Goal: Information Seeking & Learning: Learn about a topic

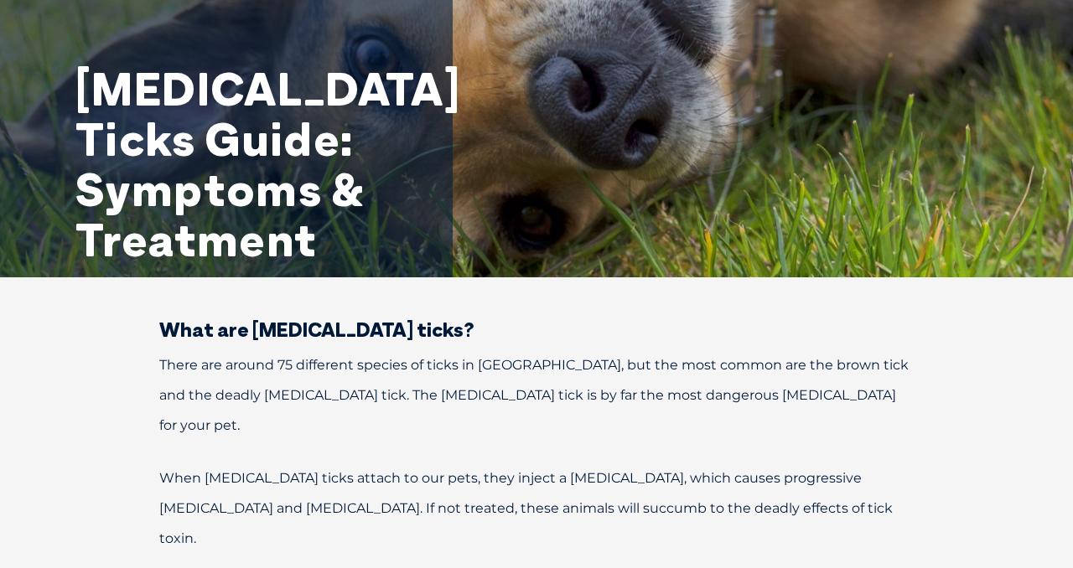
scroll to position [189, 0]
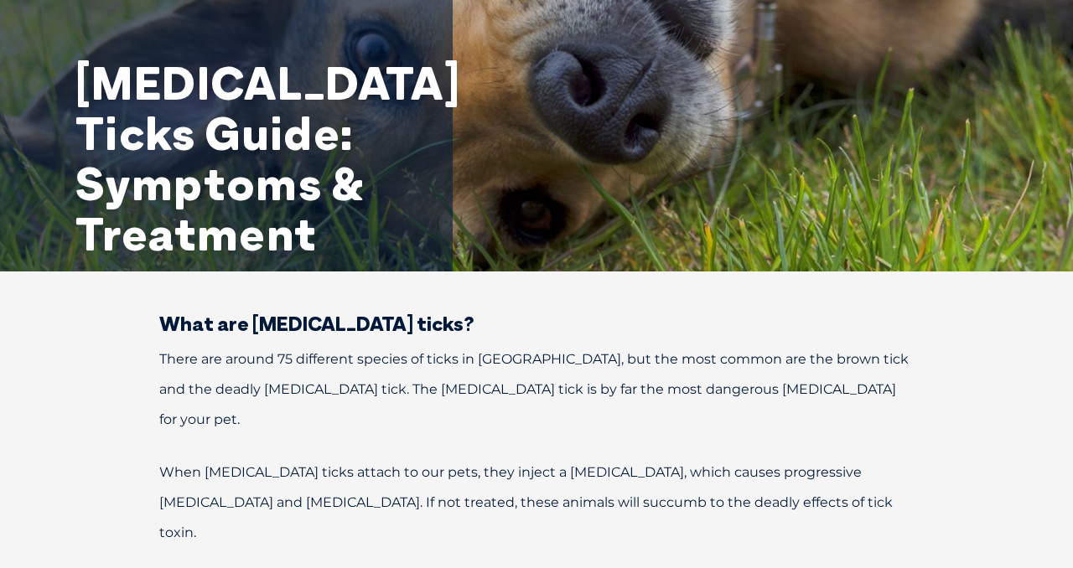
click at [647, 99] on div "[MEDICAL_DATA] Ticks Guide: Symptoms & Treatment" at bounding box center [536, 41] width 1073 height 461
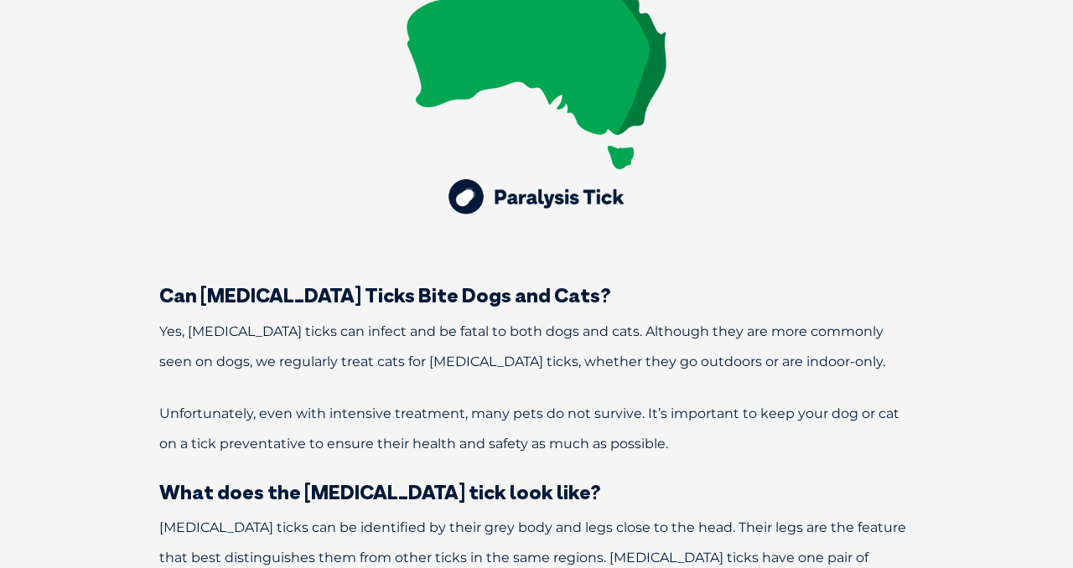
scroll to position [1210, 0]
click at [647, 99] on img at bounding box center [536, 67] width 419 height 419
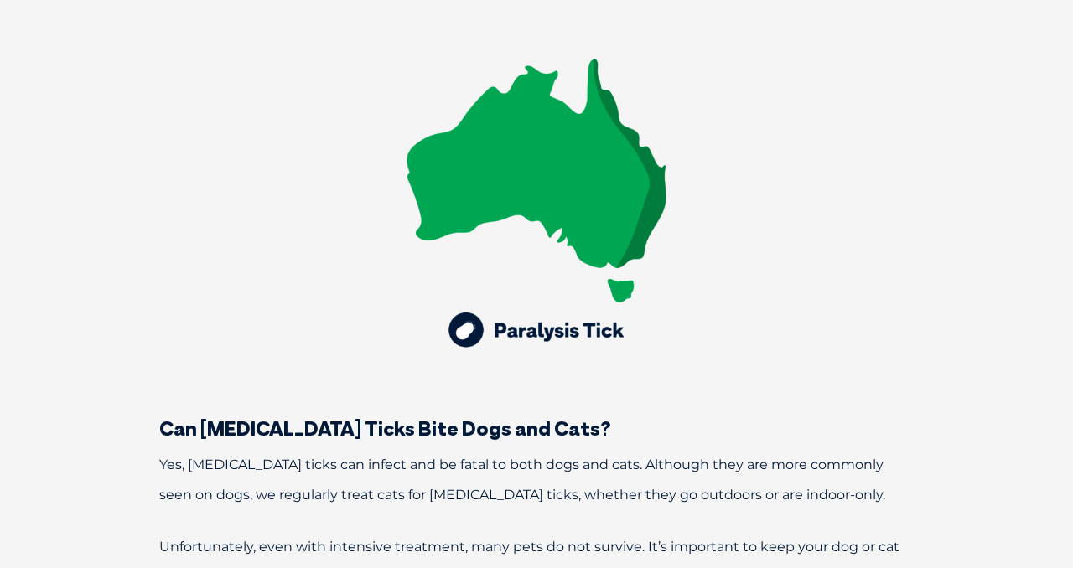
scroll to position [1069, 0]
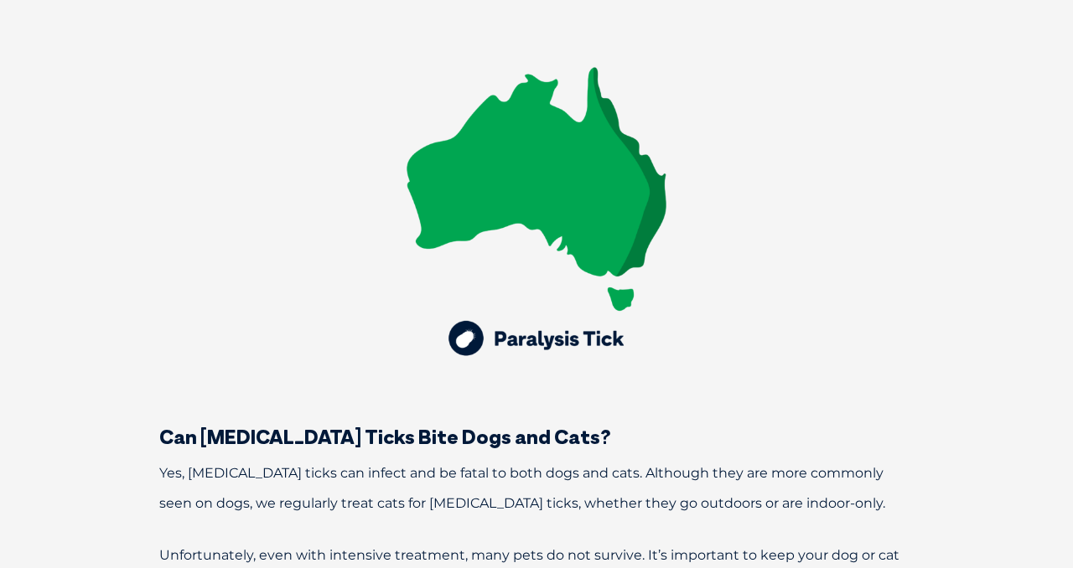
click at [471, 251] on img at bounding box center [536, 208] width 419 height 419
